Goal: Task Accomplishment & Management: Manage account settings

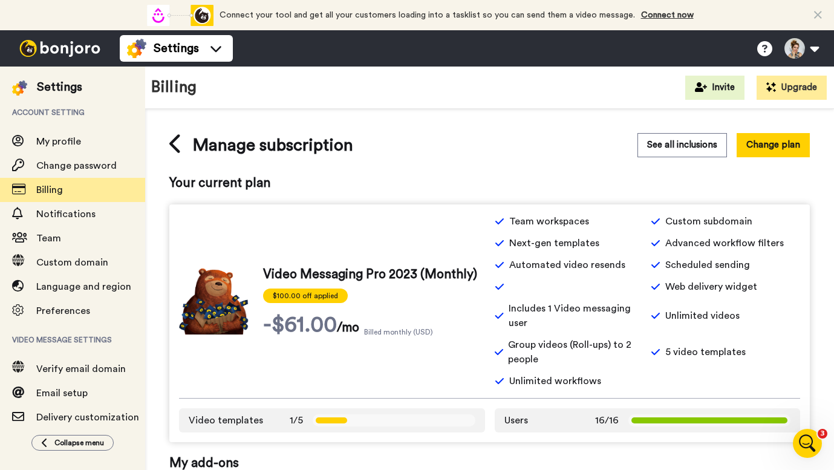
scroll to position [114, 0]
click at [52, 190] on span "Billing" at bounding box center [49, 190] width 27 height 10
click at [52, 191] on span "Billing" at bounding box center [49, 190] width 27 height 10
click at [54, 190] on span "Billing" at bounding box center [49, 190] width 27 height 10
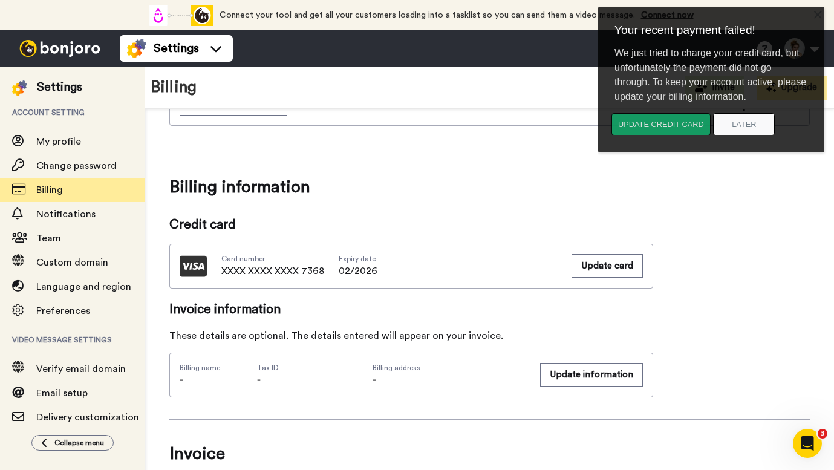
click at [650, 125] on button "Update credit card" at bounding box center [661, 124] width 99 height 22
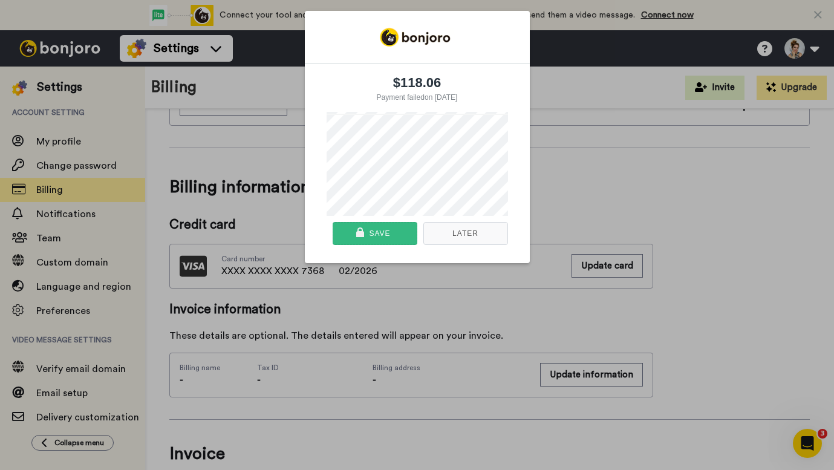
click at [384, 241] on div "Save" at bounding box center [379, 234] width 21 height 22
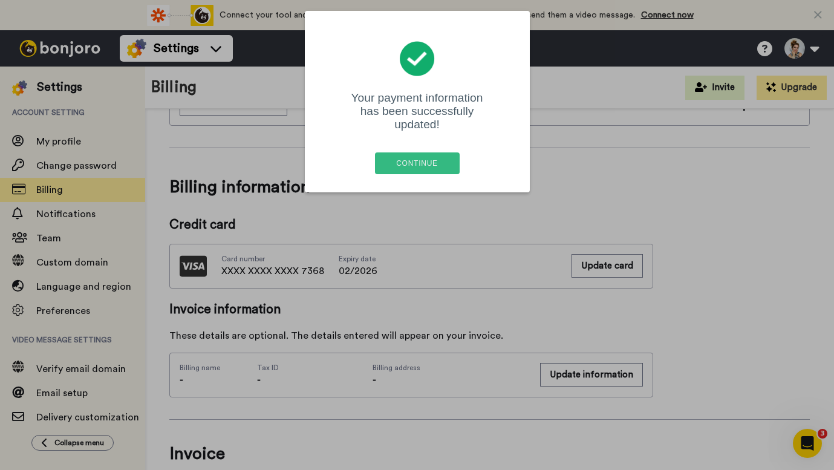
click at [431, 154] on div "Continue" at bounding box center [417, 163] width 77 height 22
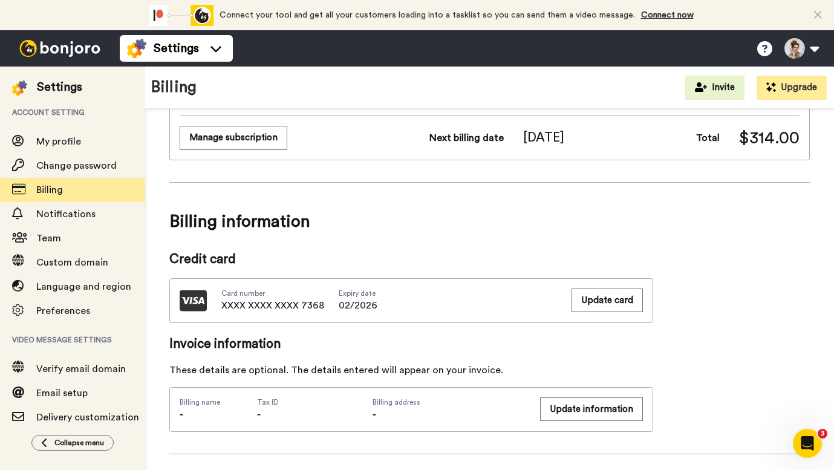
scroll to position [192, 0]
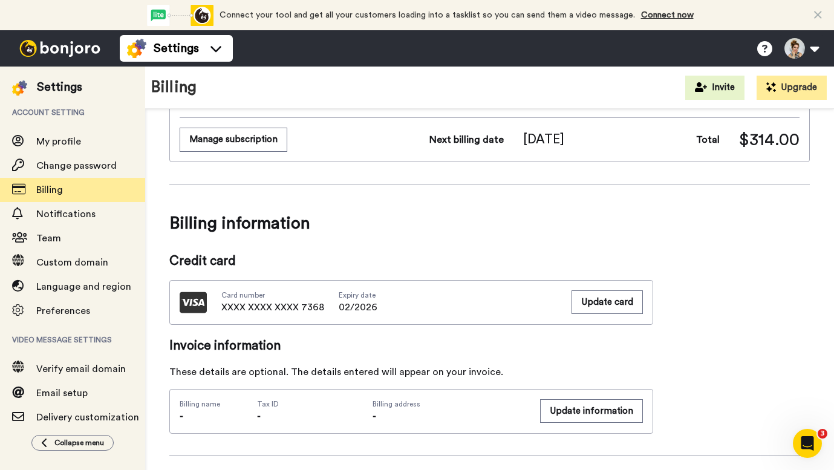
click at [59, 51] on img at bounding box center [60, 48] width 91 height 17
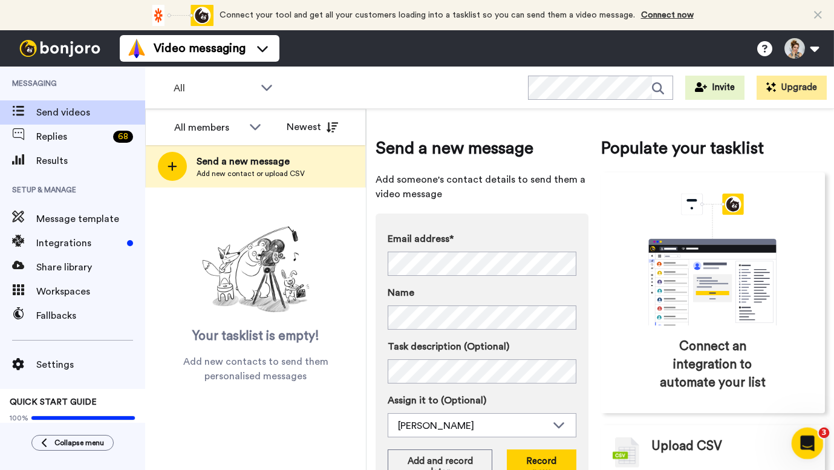
click at [813, 439] on icon "Open Intercom Messenger" at bounding box center [806, 442] width 20 height 20
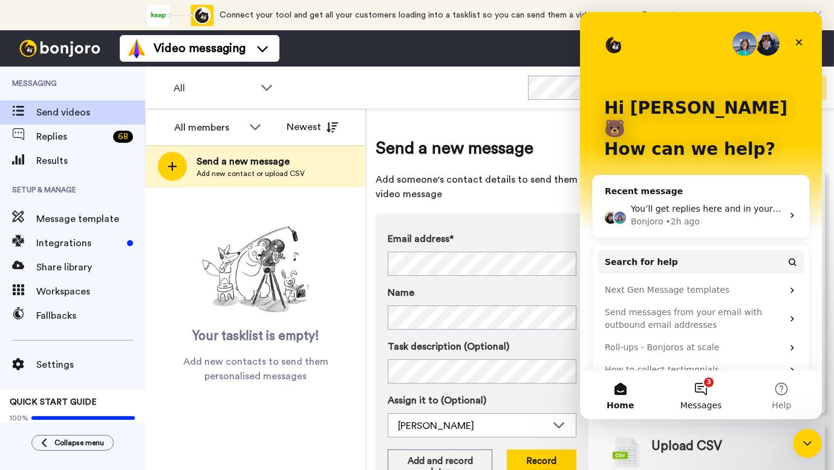
click at [698, 385] on button "3 Messages" at bounding box center [701, 395] width 80 height 48
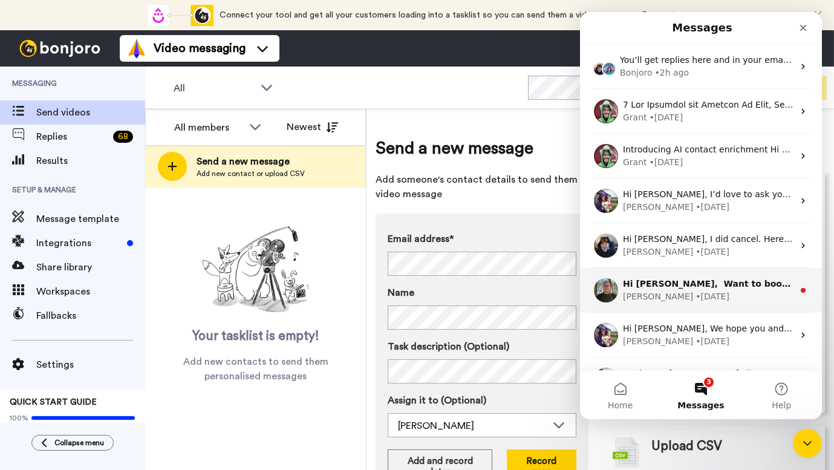
click at [694, 296] on div "James • 19w ago" at bounding box center [708, 296] width 171 height 13
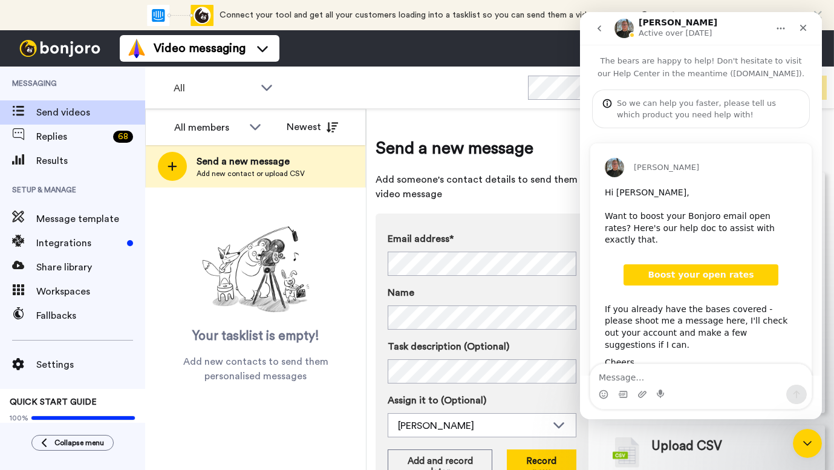
scroll to position [21, 0]
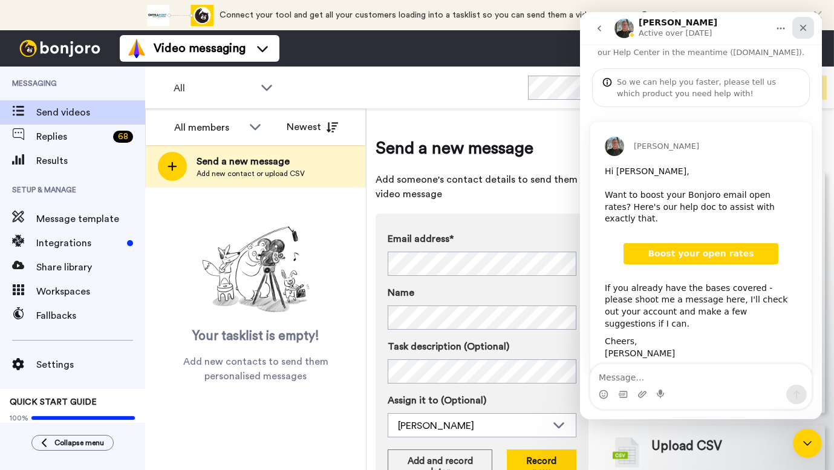
click at [802, 30] on icon "Close" at bounding box center [804, 28] width 10 height 10
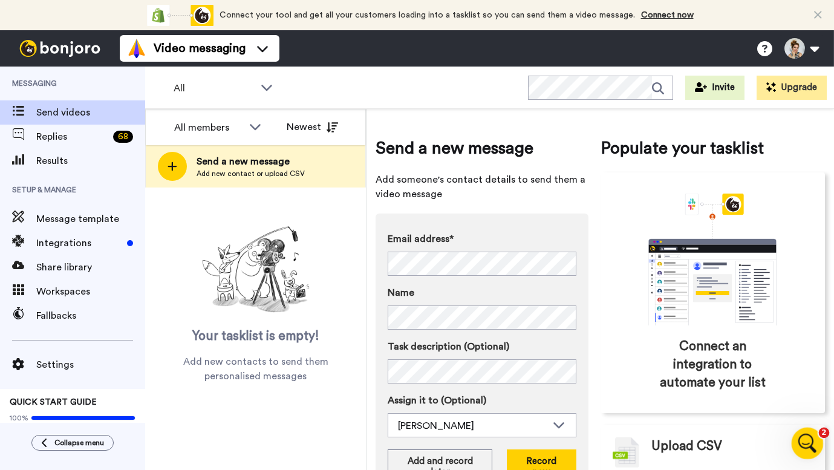
click at [805, 446] on icon "Open Intercom Messenger" at bounding box center [806, 442] width 20 height 20
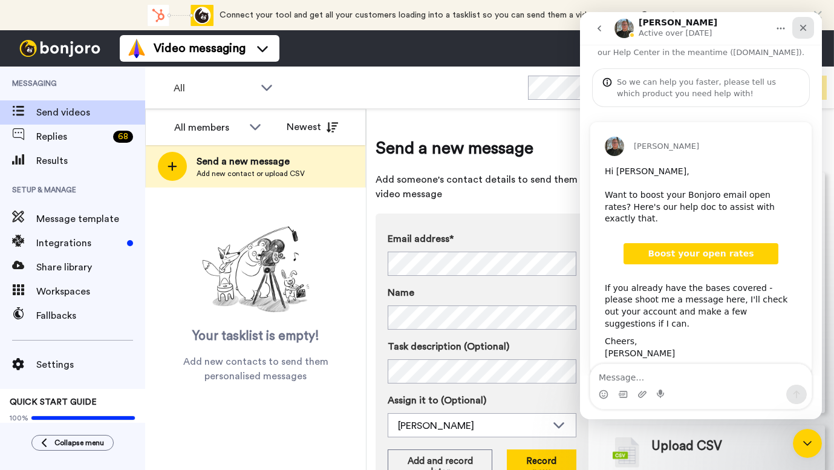
click at [804, 27] on icon "Close" at bounding box center [803, 28] width 7 height 7
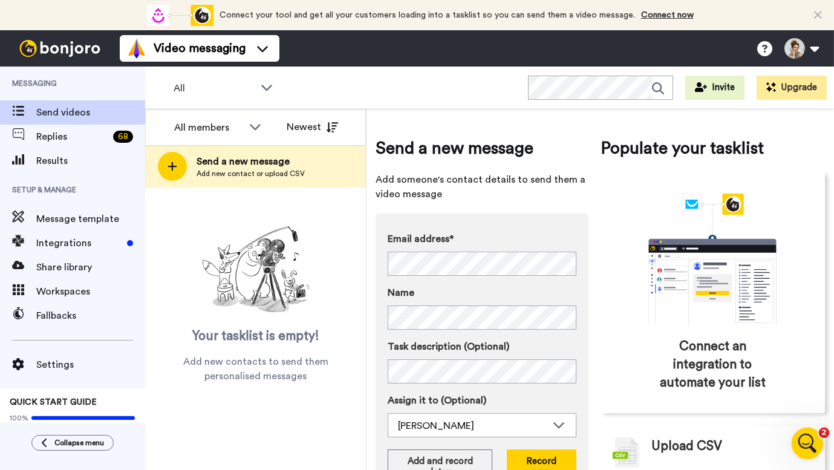
click at [801, 441] on icon "Open Intercom Messenger" at bounding box center [806, 442] width 20 height 20
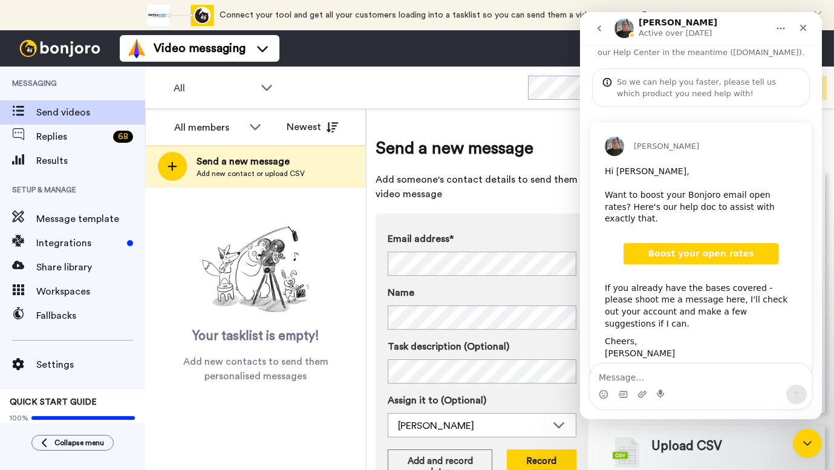
click at [598, 30] on icon "go back" at bounding box center [600, 29] width 10 height 10
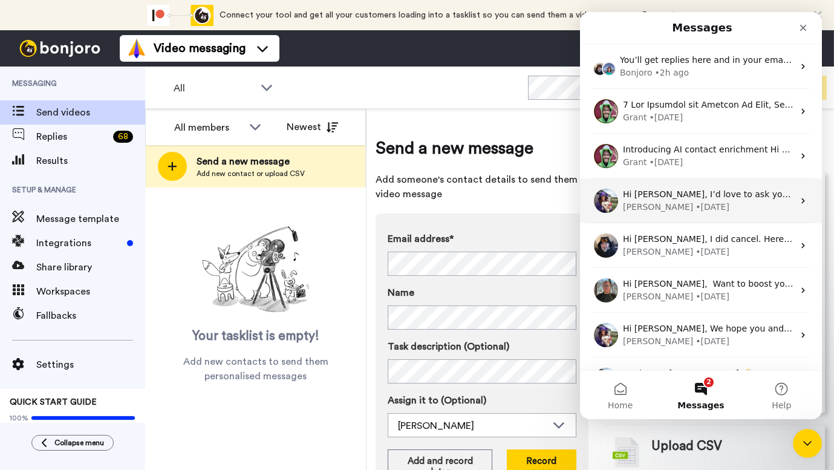
scroll to position [122, 0]
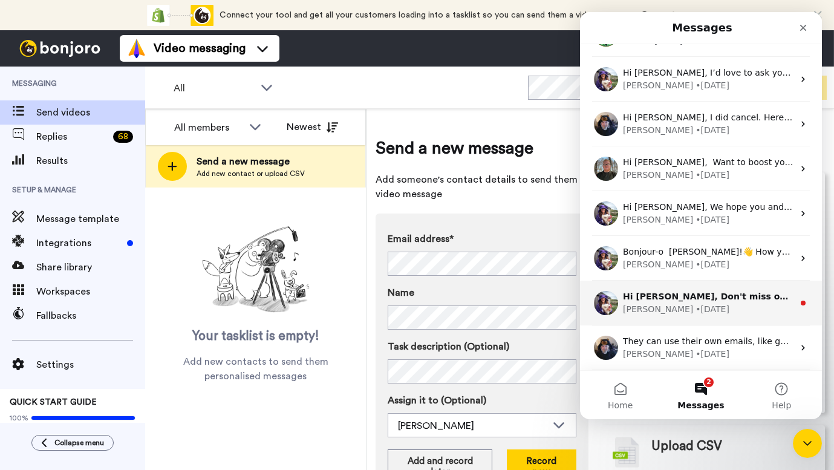
click at [693, 302] on div "Hi Leah, Don't miss out on free screencasting and webcam videos with our Chrome…" at bounding box center [708, 296] width 171 height 13
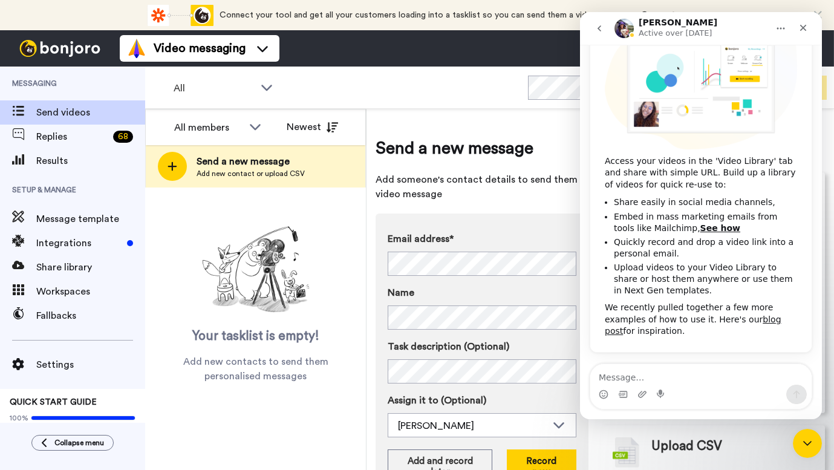
scroll to position [249, 0]
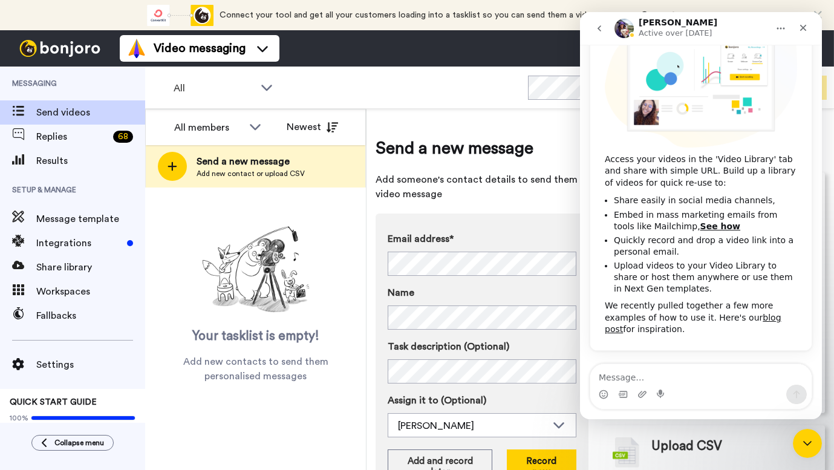
click at [599, 31] on icon "go back" at bounding box center [600, 29] width 10 height 10
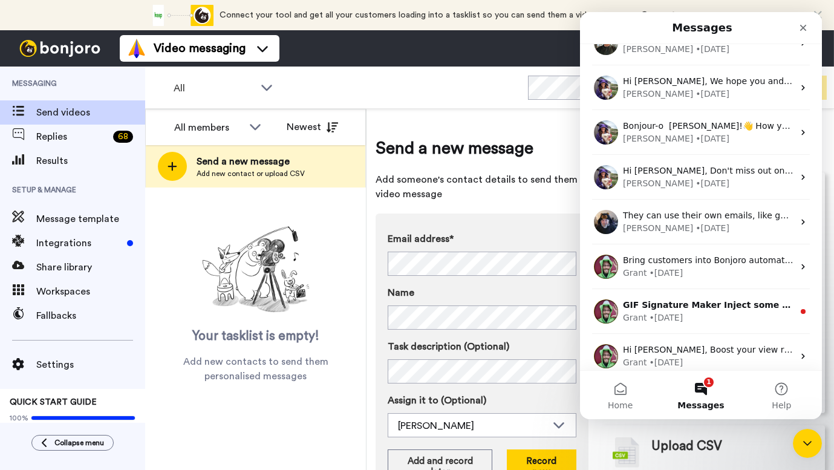
scroll to position [301, 0]
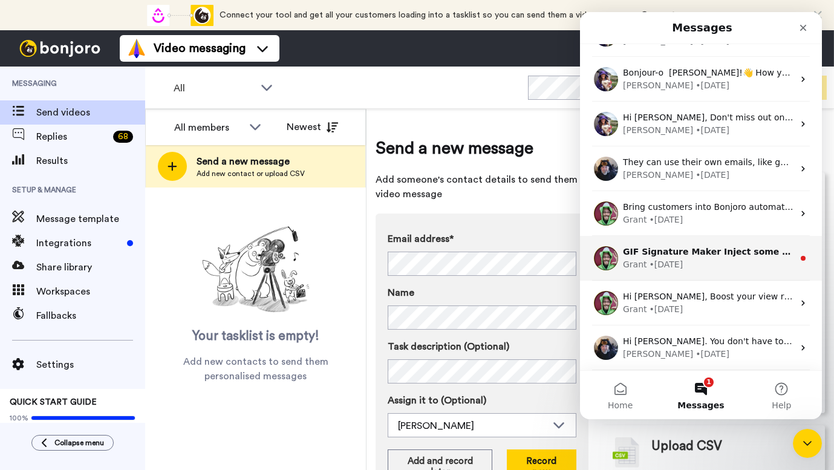
click at [697, 263] on div "Grant • 22w ago" at bounding box center [708, 264] width 171 height 13
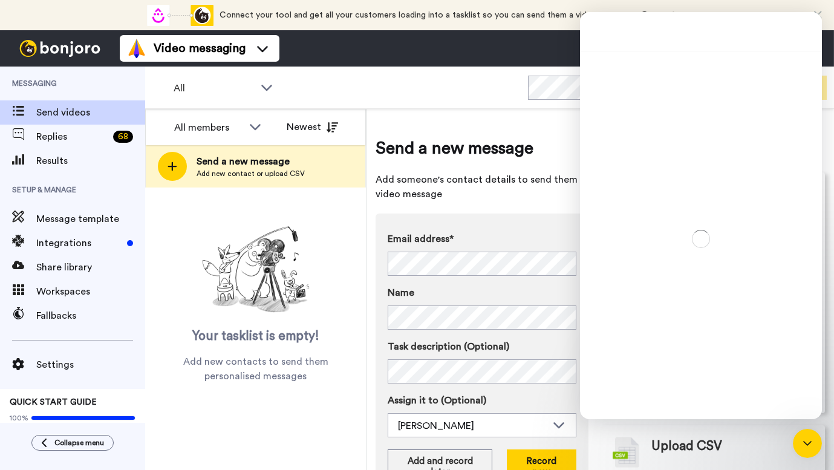
scroll to position [252, 0]
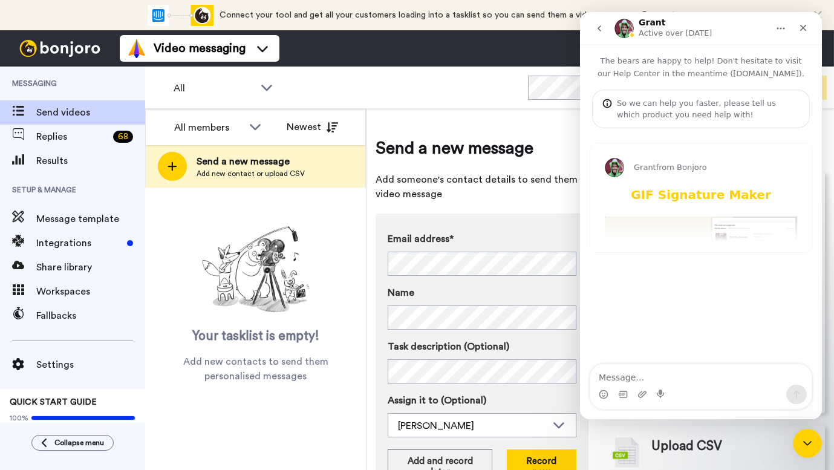
click at [599, 34] on button "go back" at bounding box center [599, 28] width 23 height 23
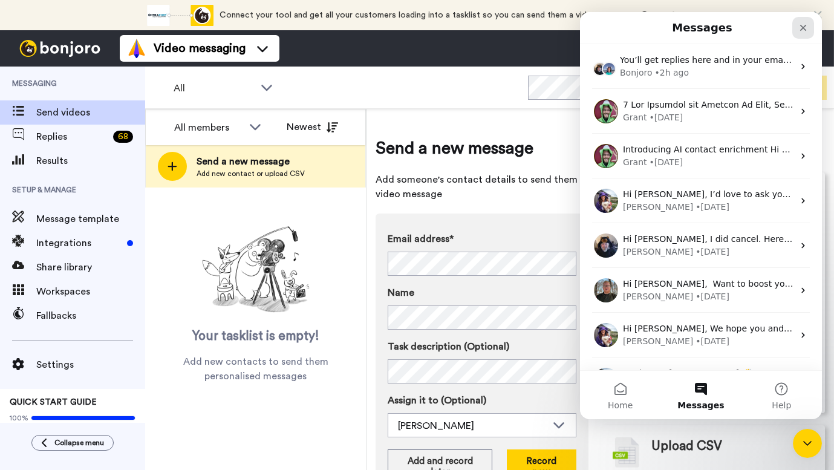
click at [806, 28] on icon "Close" at bounding box center [804, 28] width 10 height 10
